Goal: Check status: Check status

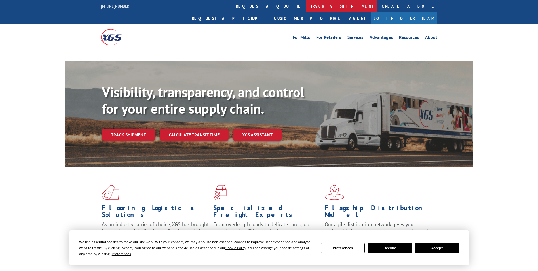
click at [306, 1] on link "track a shipment" at bounding box center [341, 6] width 71 height 12
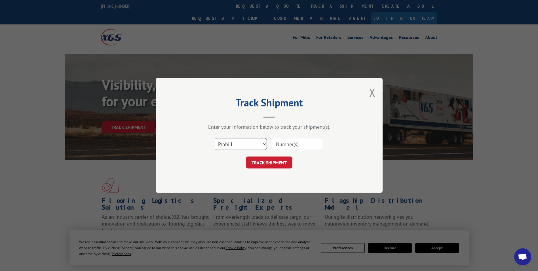
click at [230, 147] on select "Select category... Probill BOL PO" at bounding box center [241, 144] width 52 height 12
select select "bol"
click at [215, 138] on select "Select category... Probill BOL PO" at bounding box center [241, 144] width 52 height 12
click at [281, 139] on input at bounding box center [297, 144] width 52 height 12
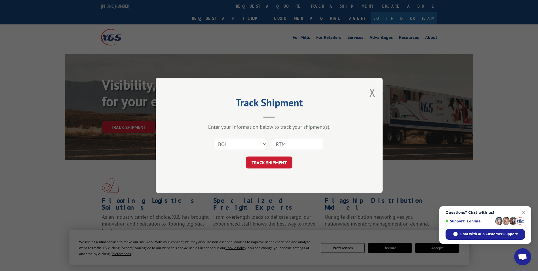
paste input "14169"
type input "RTM14169"
click button "TRACK SHIPMENT" at bounding box center [269, 163] width 47 height 12
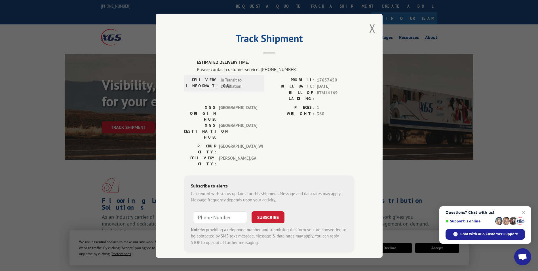
click at [328, 82] on span "17637450" at bounding box center [335, 80] width 37 height 7
copy span "17637450"
